Goal: Task Accomplishment & Management: Use online tool/utility

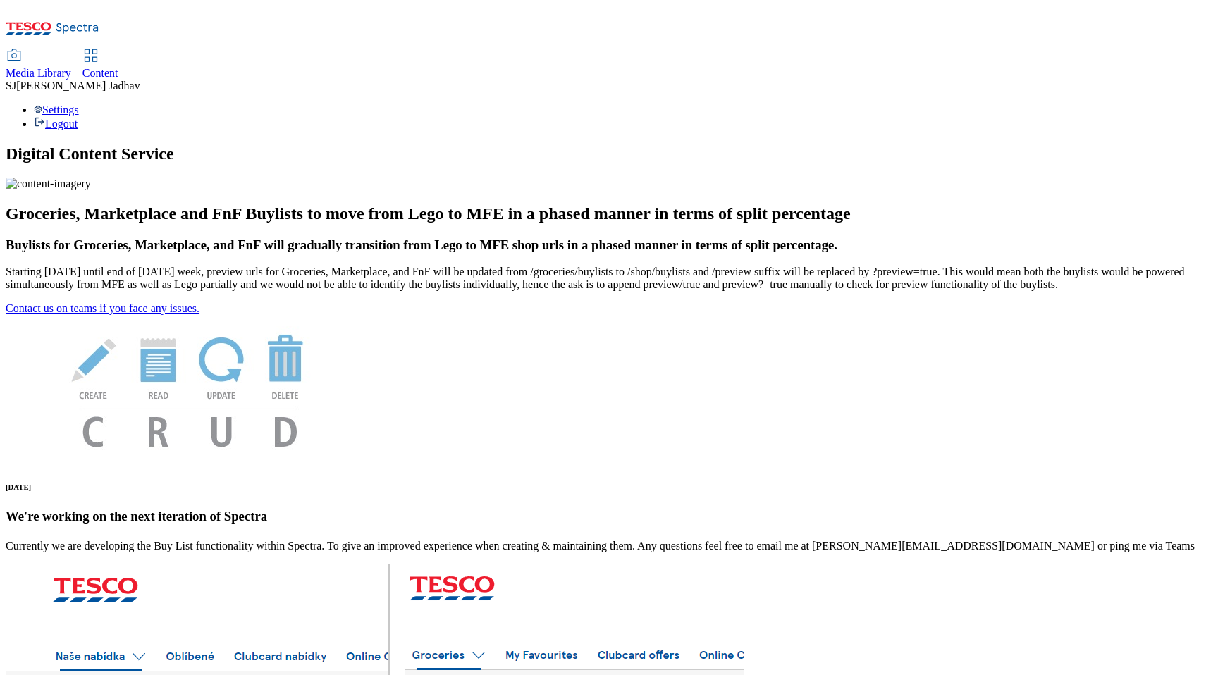
click at [118, 67] on div "Content" at bounding box center [100, 73] width 36 height 13
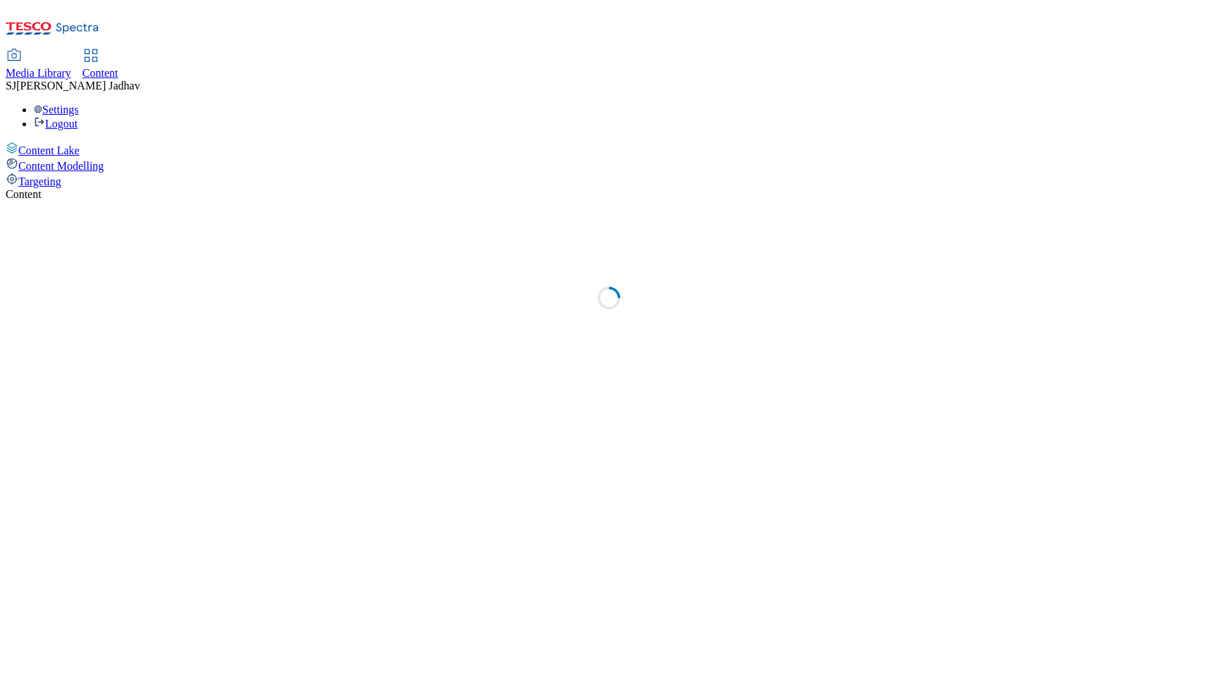
select select "ghs-[GEOGRAPHIC_DATA]"
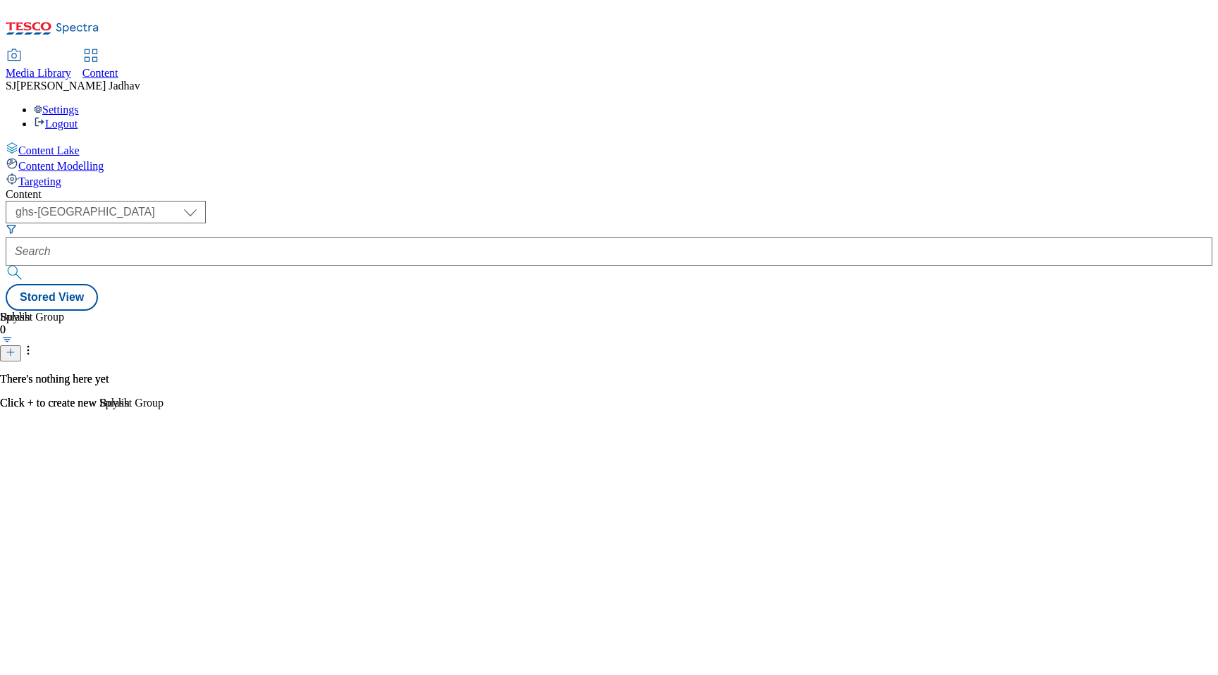
click at [71, 67] on span "Media Library" at bounding box center [39, 73] width 66 height 12
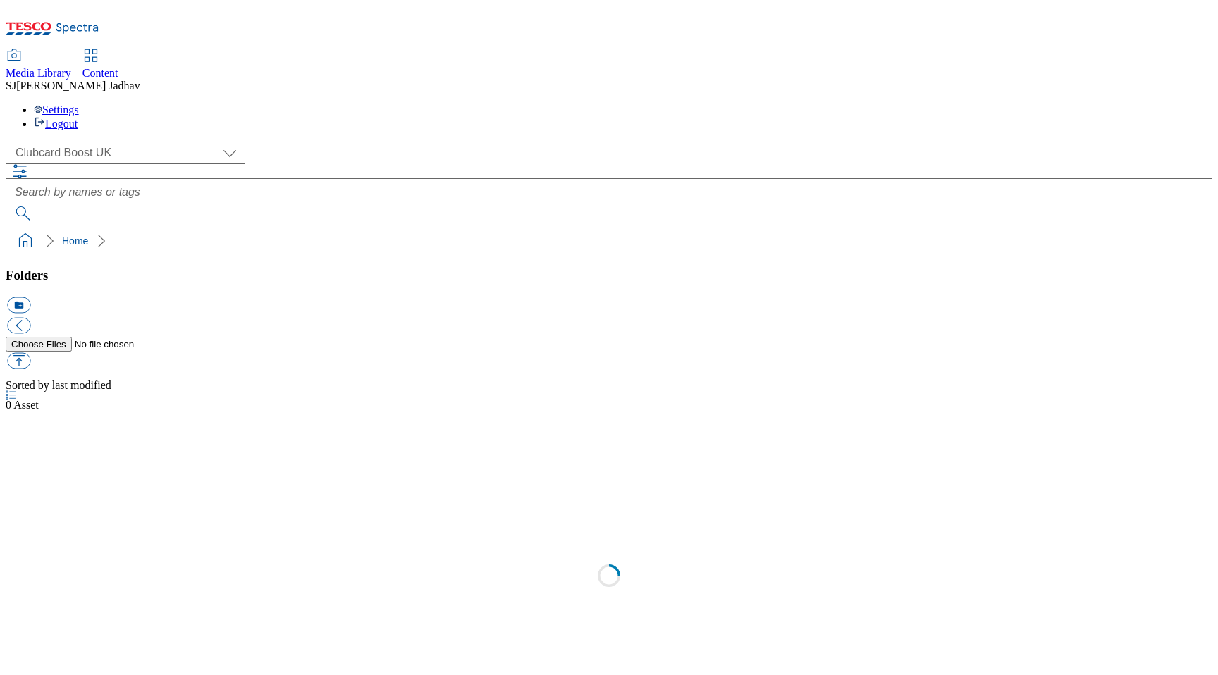
select select "flare-clubcard-boost-[GEOGRAPHIC_DATA]"
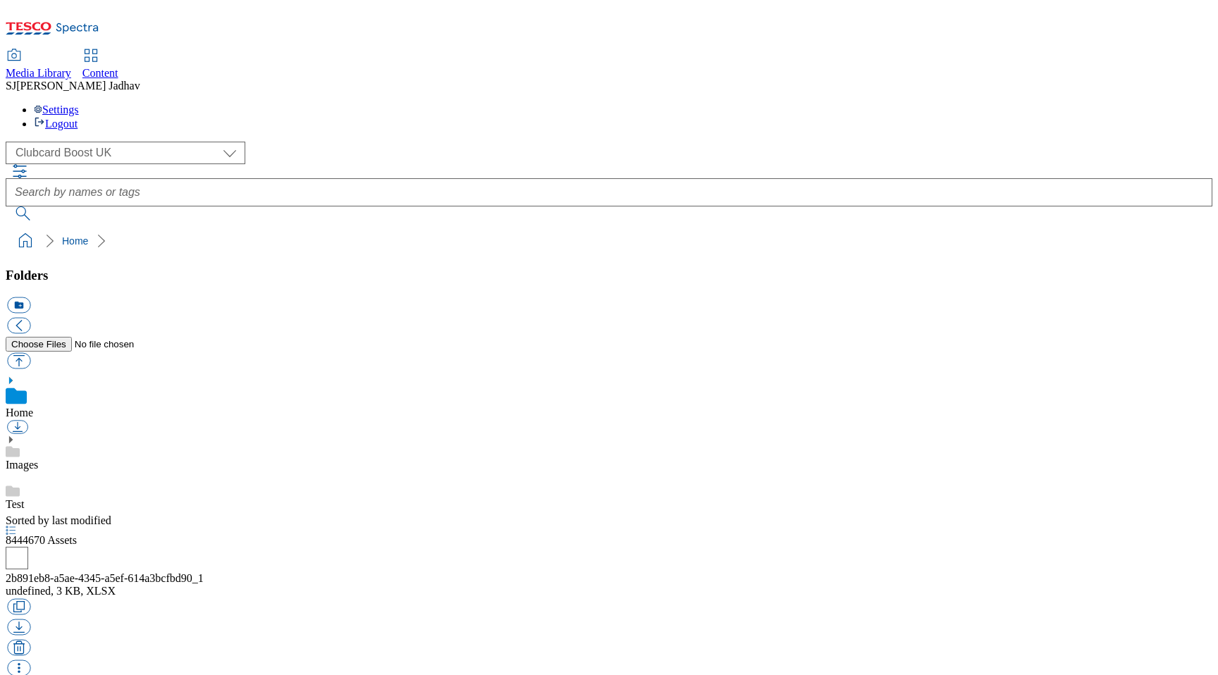
click at [118, 50] on link "Content" at bounding box center [100, 65] width 36 height 30
select select "ghs-[GEOGRAPHIC_DATA]"
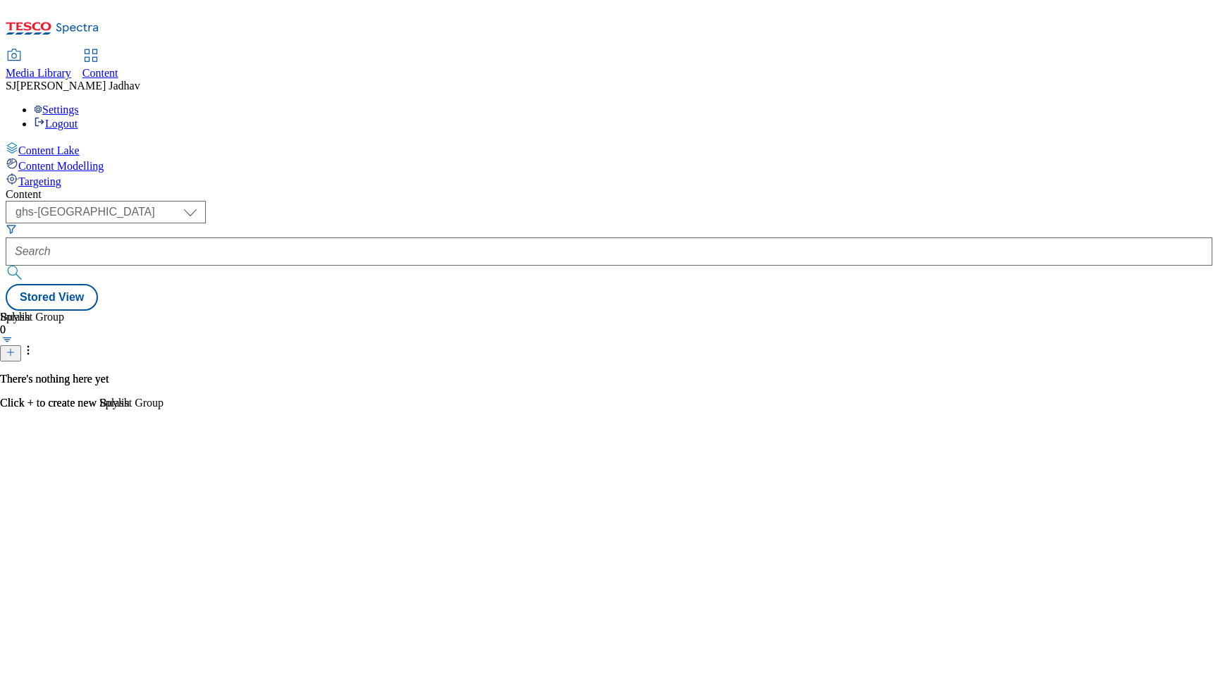
click at [113, 173] on div "Targeting" at bounding box center [609, 181] width 1206 height 16
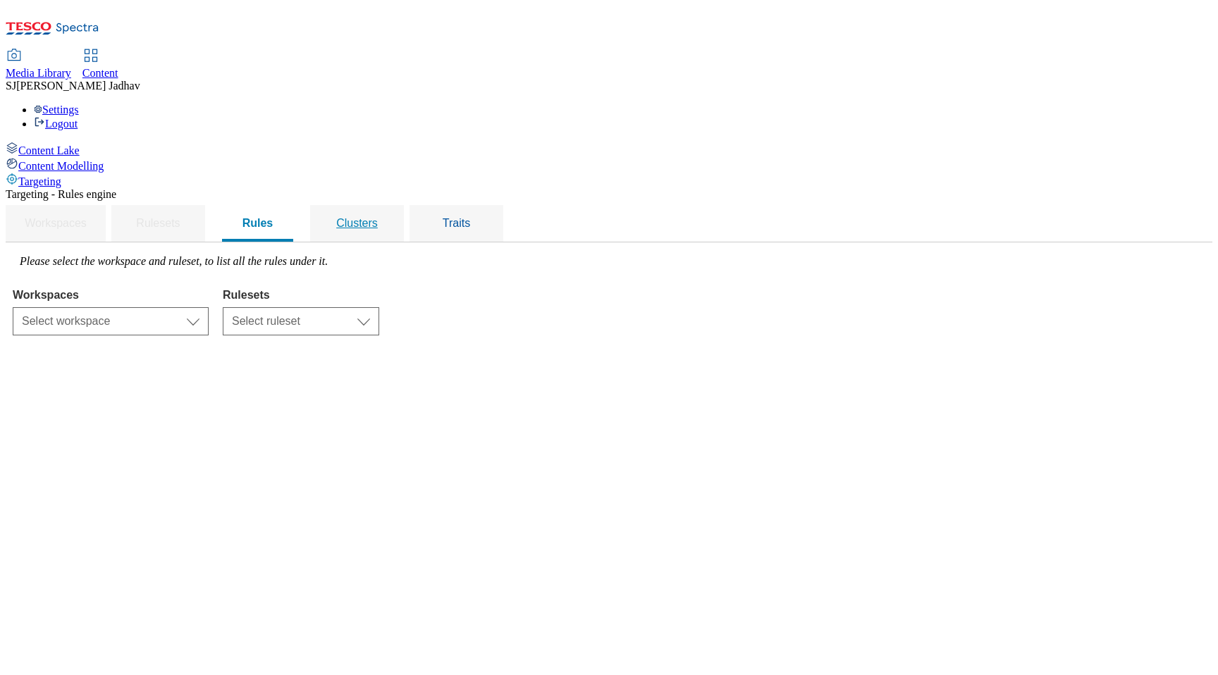
click at [378, 217] on span "Clusters" at bounding box center [357, 223] width 42 height 12
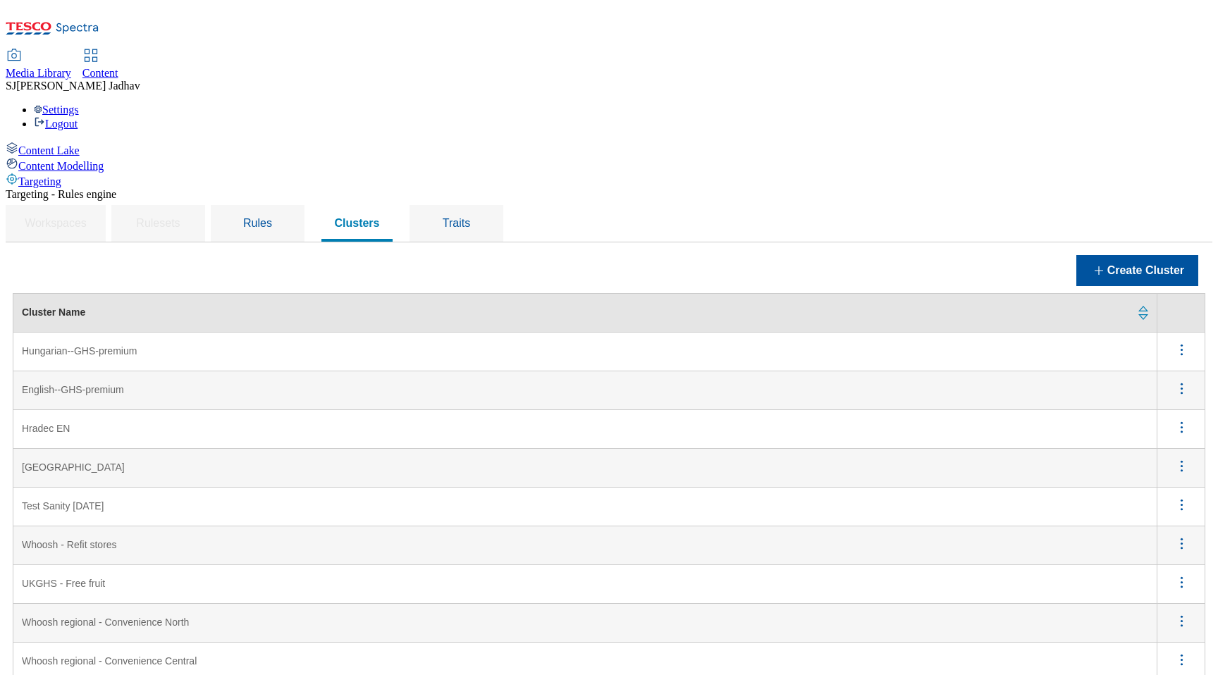
click at [696, 449] on CZ "[GEOGRAPHIC_DATA]" at bounding box center [585, 468] width 1144 height 39
click at [806, 333] on td "Hungarian--GHS-premium" at bounding box center [585, 352] width 1144 height 39
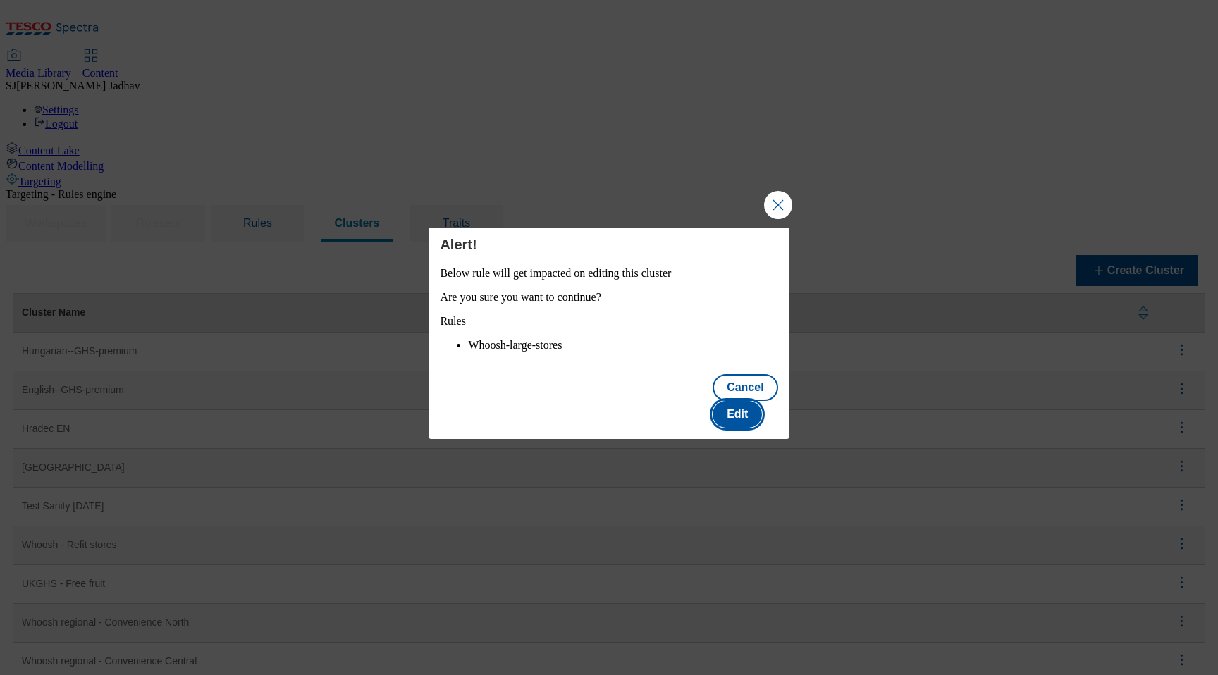
click at [737, 412] on button "Edit" at bounding box center [736, 414] width 49 height 27
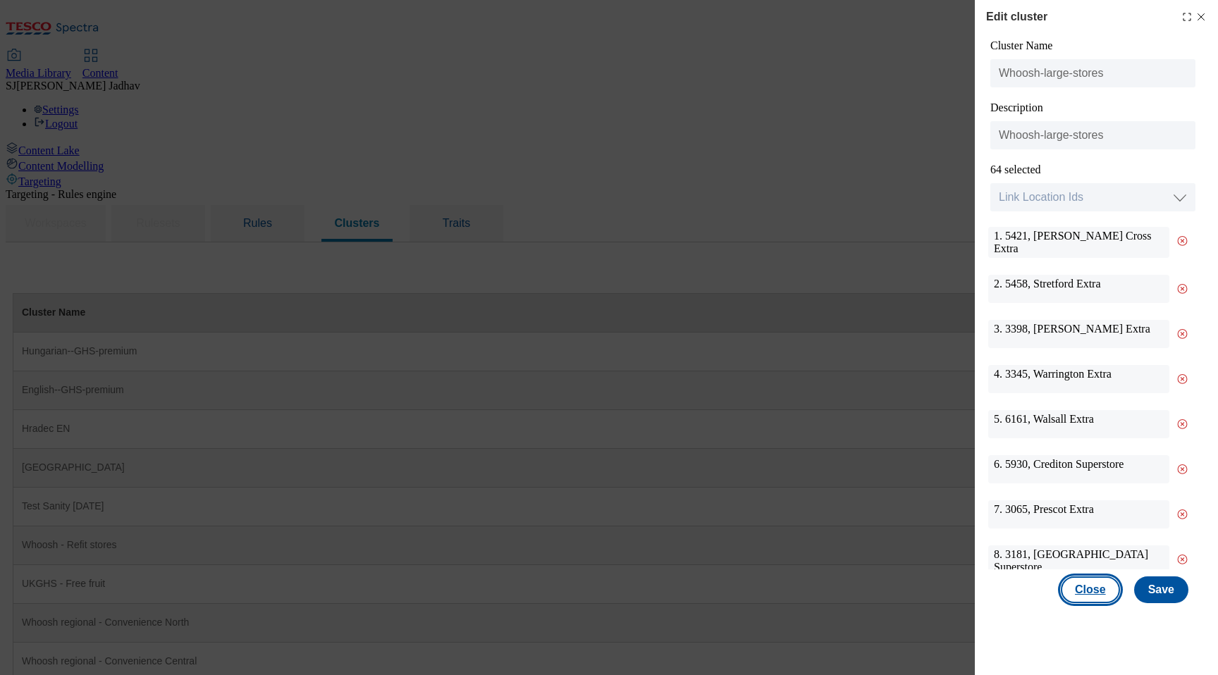
click at [1099, 592] on button "Close" at bounding box center [1090, 589] width 59 height 27
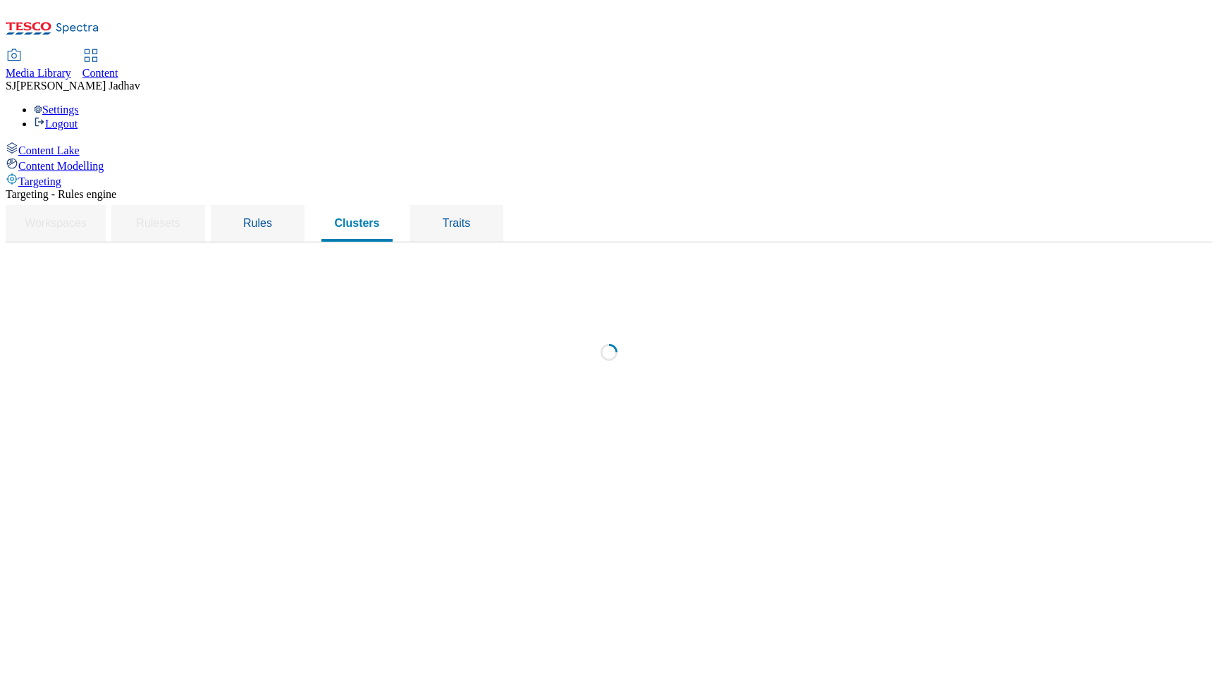
scroll to position [0, 0]
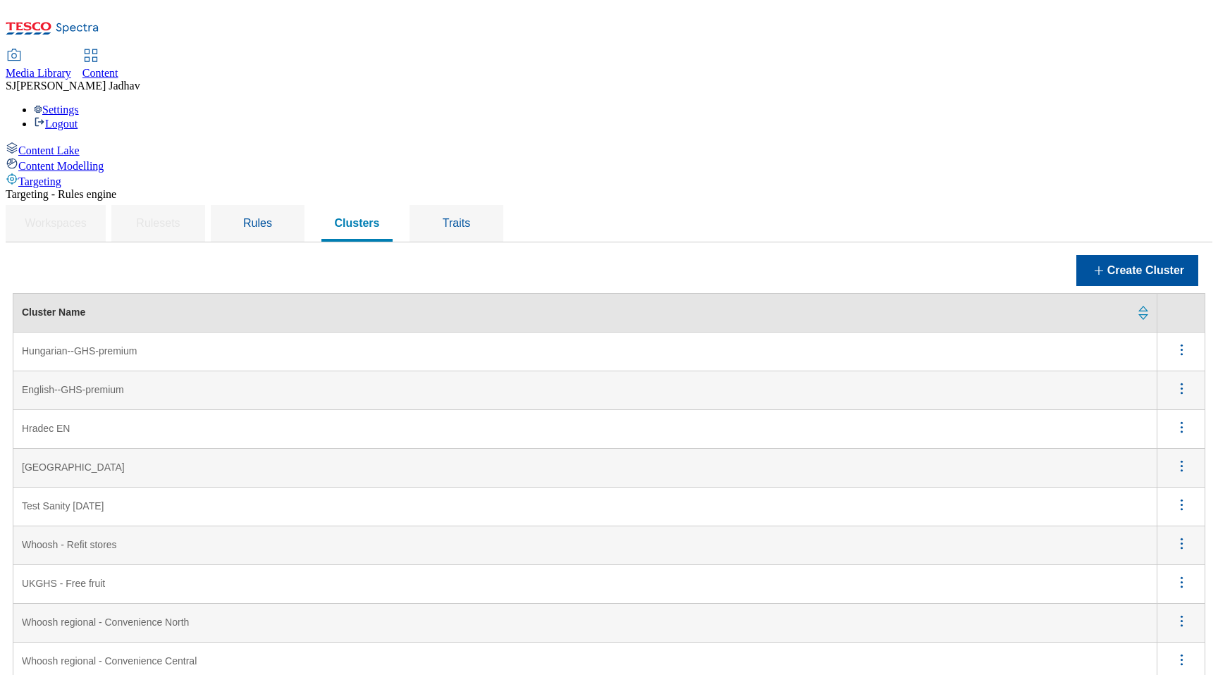
click at [894, 294] on th "Cluster Name" at bounding box center [585, 313] width 1144 height 39
click at [614, 488] on August "Test Sanity [DATE]" at bounding box center [585, 507] width 1144 height 39
click at [1178, 496] on icon "menus" at bounding box center [1182, 505] width 18 height 18
click at [1156, 518] on span "Edit" at bounding box center [1162, 523] width 16 height 11
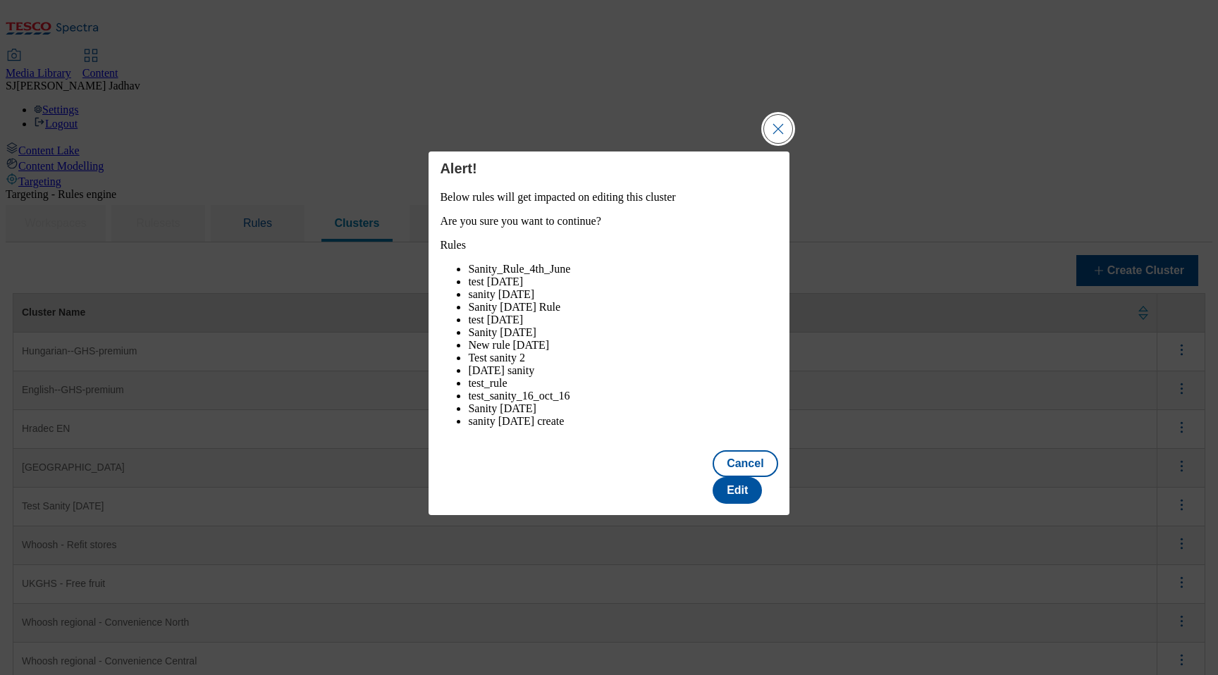
click at [783, 126] on button "Close Modal" at bounding box center [778, 129] width 28 height 28
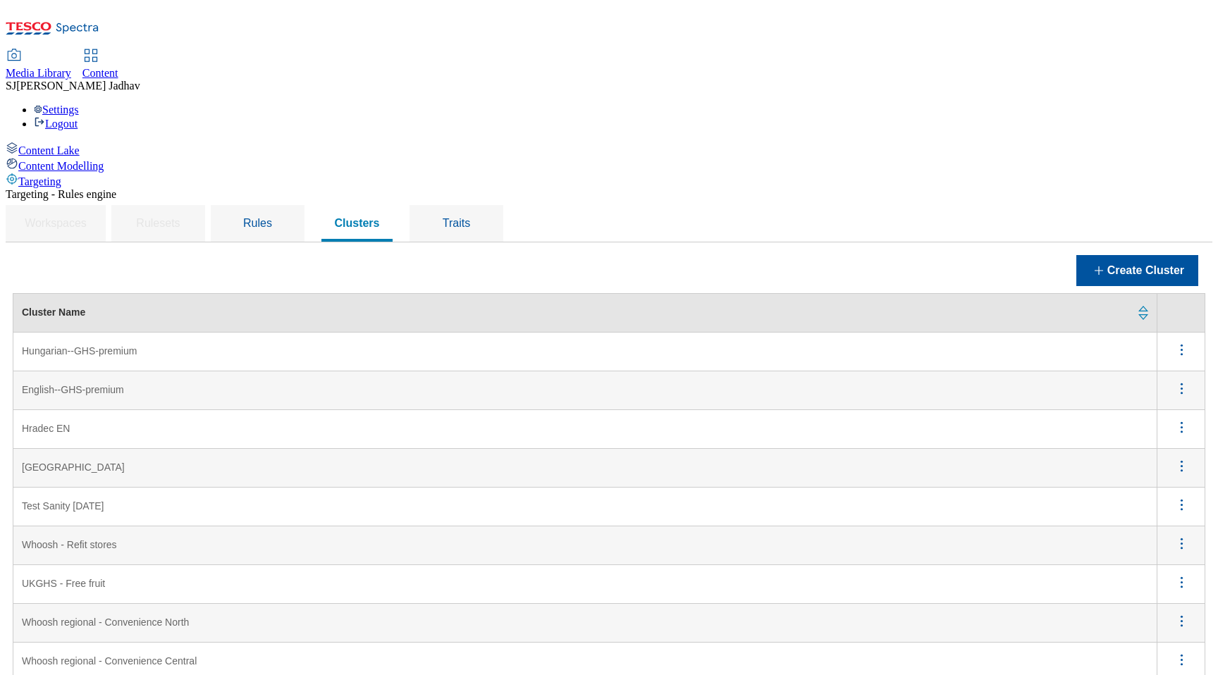
click at [211, 526] on stores "Whoosh - Refit stores" at bounding box center [585, 545] width 1144 height 39
click at [1053, 526] on stores "Whoosh - Refit stores" at bounding box center [585, 545] width 1144 height 39
click at [1175, 535] on icon "menus" at bounding box center [1182, 544] width 18 height 18
click at [1156, 557] on span "Edit" at bounding box center [1162, 562] width 16 height 11
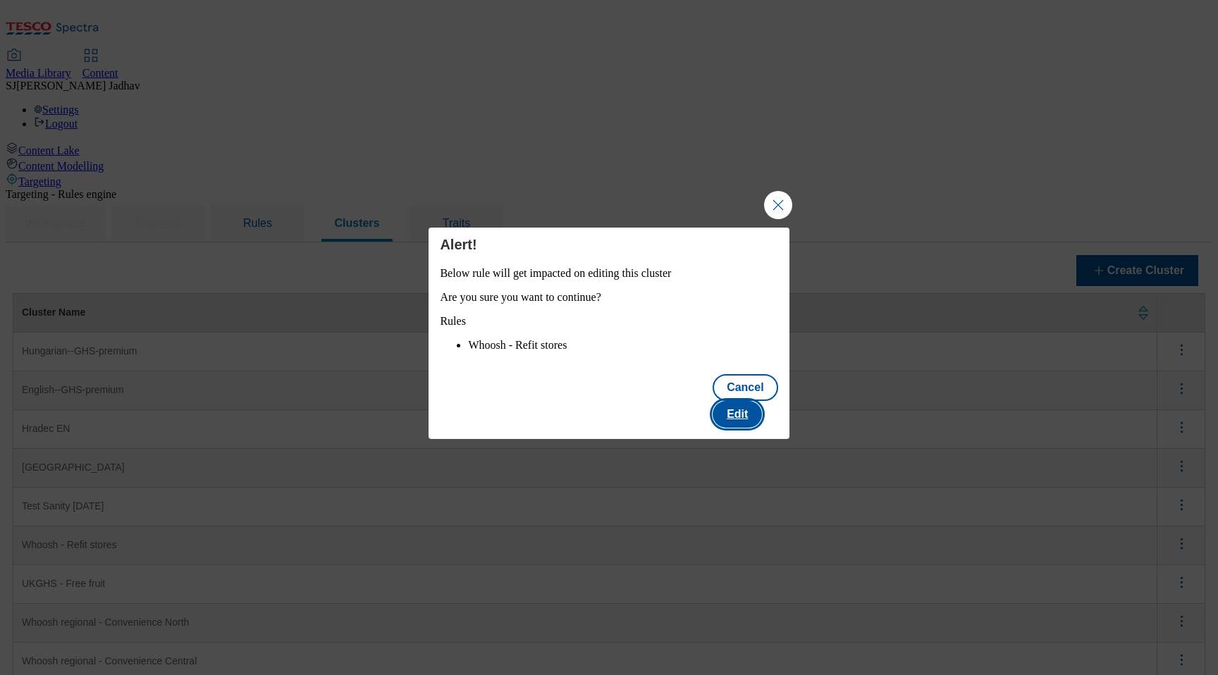
click at [753, 417] on button "Edit" at bounding box center [736, 414] width 49 height 27
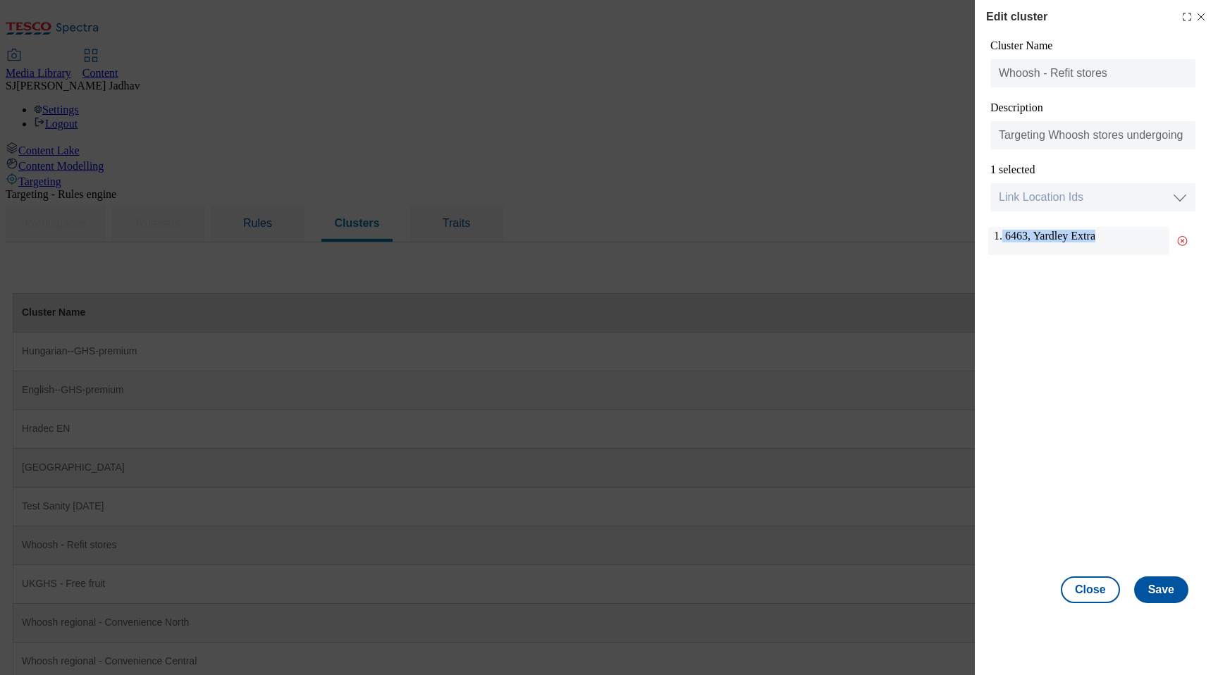
drag, startPoint x: 1125, startPoint y: 237, endPoint x: 1001, endPoint y: 237, distance: 124.0
click at [1001, 237] on div "1. 6463, Yardley Extra" at bounding box center [1078, 241] width 181 height 28
copy div "6463, Yardley Extra"
